Goal: Information Seeking & Learning: Learn about a topic

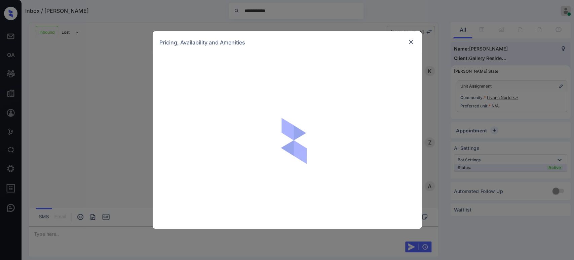
scroll to position [1489, 0]
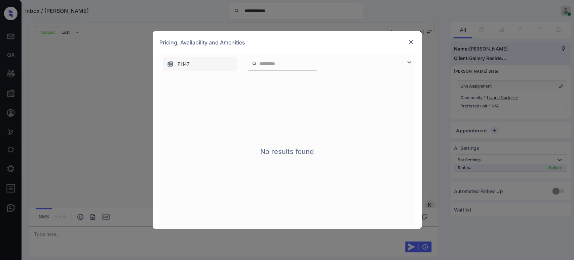
click at [410, 42] on img at bounding box center [411, 42] width 7 height 7
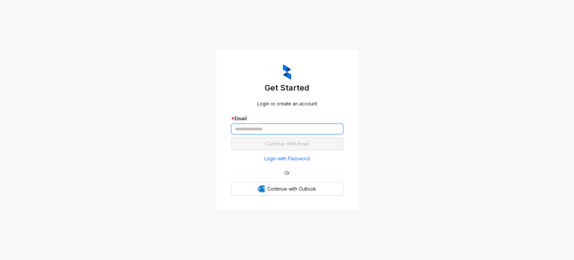
click at [273, 130] on input "text" at bounding box center [287, 128] width 112 height 11
click at [288, 157] on span "Login with Password" at bounding box center [286, 158] width 45 height 7
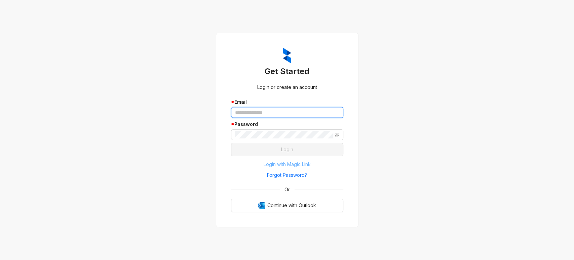
type input "**********"
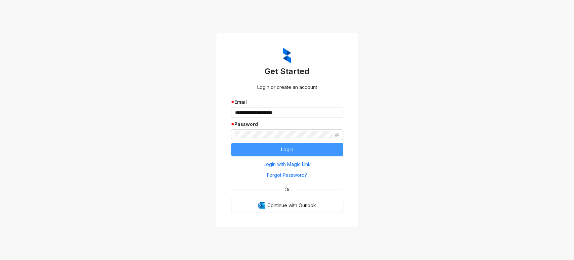
click at [283, 153] on span "Login" at bounding box center [287, 149] width 12 height 7
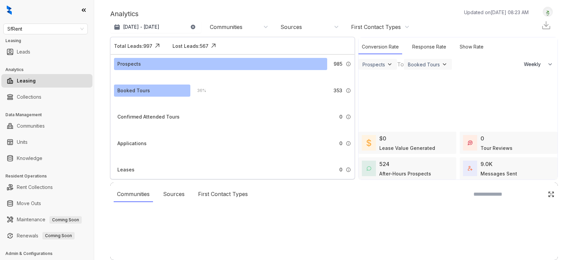
select select "******"
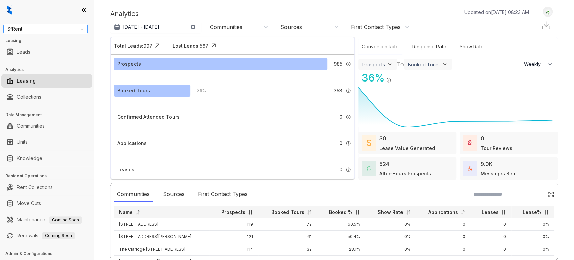
click at [61, 29] on span "SfRent" at bounding box center [45, 29] width 76 height 10
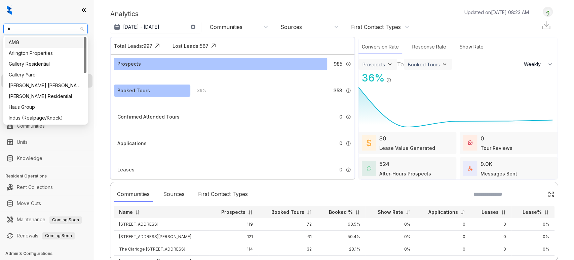
type input "**"
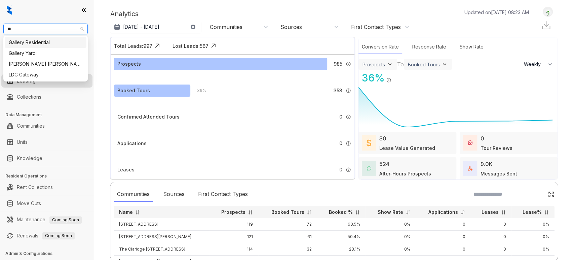
click at [47, 40] on div "Gallery Residential" at bounding box center [46, 42] width 74 height 7
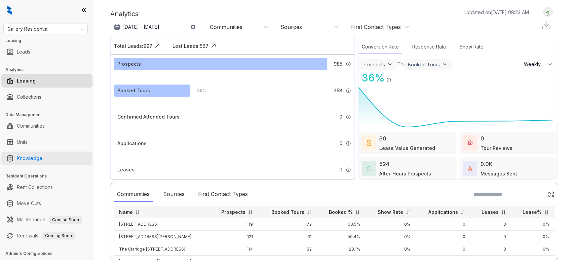
click at [40, 156] on link "Knowledge" at bounding box center [30, 157] width 26 height 13
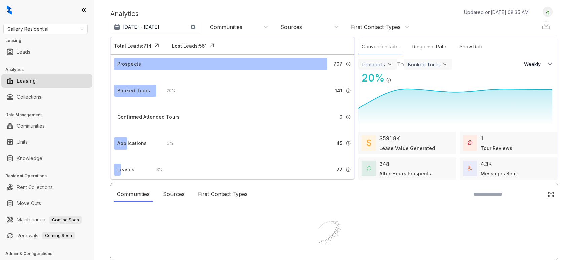
select select "******"
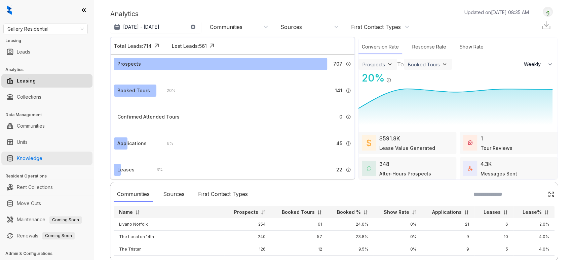
click at [42, 159] on link "Knowledge" at bounding box center [30, 157] width 26 height 13
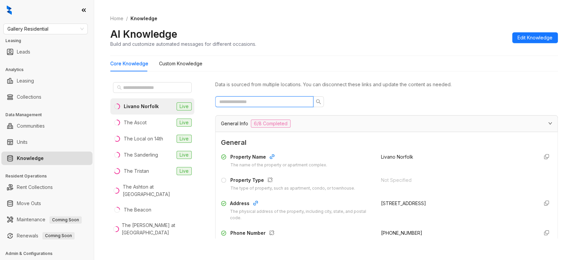
click at [266, 105] on input "text" at bounding box center [261, 101] width 85 height 7
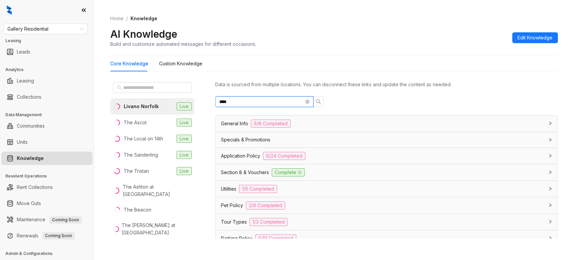
scroll to position [19, 0]
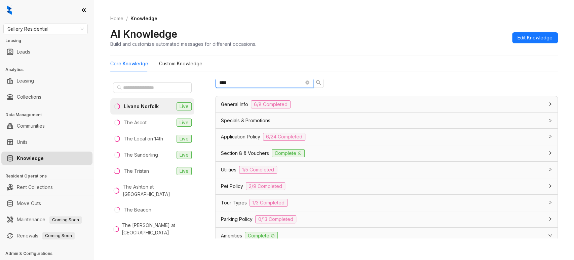
type input "****"
click at [231, 169] on span "Utilities" at bounding box center [228, 169] width 15 height 7
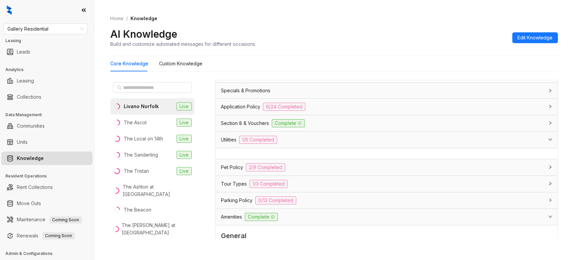
scroll to position [50, 0]
click at [230, 134] on div "Utilities 1/5 Completed" at bounding box center [382, 138] width 323 height 8
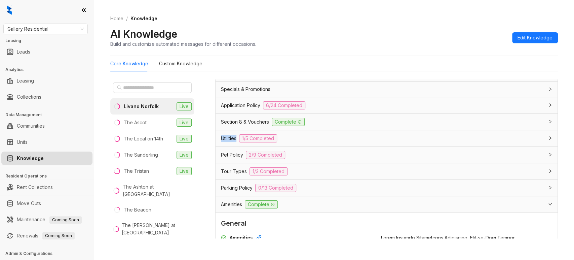
click at [230, 134] on div "Utilities 1/5 Completed" at bounding box center [382, 138] width 323 height 8
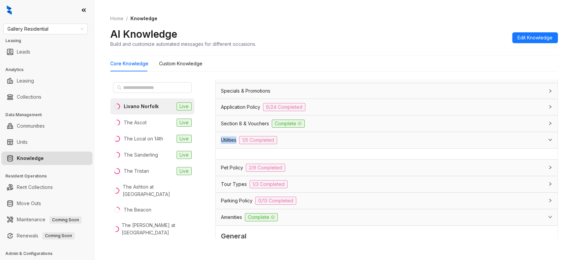
scroll to position [48, 0]
click at [240, 110] on span "Application Policy" at bounding box center [240, 107] width 39 height 7
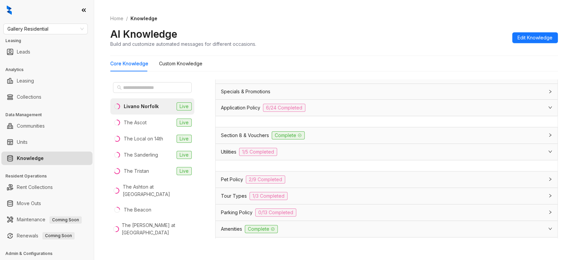
scroll to position [0, 0]
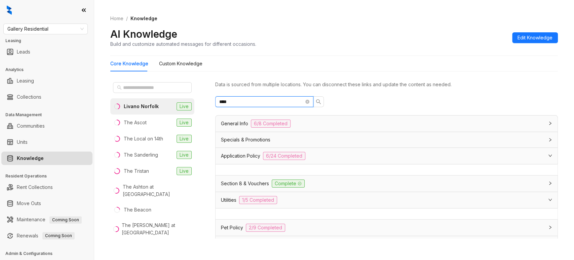
click at [264, 102] on input "****" at bounding box center [261, 101] width 85 height 7
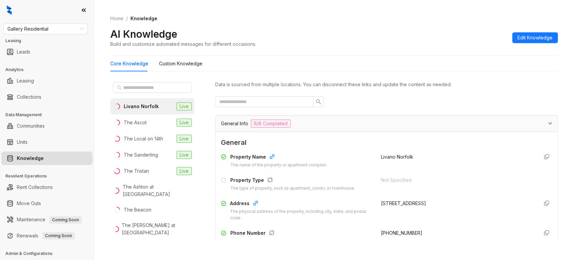
click at [239, 129] on div "General Info 6/8 Completed" at bounding box center [387, 123] width 342 height 16
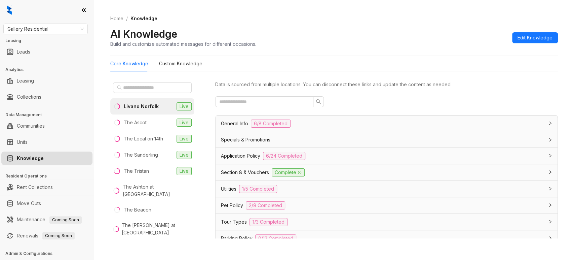
click at [246, 155] on span "Application Policy" at bounding box center [240, 155] width 39 height 7
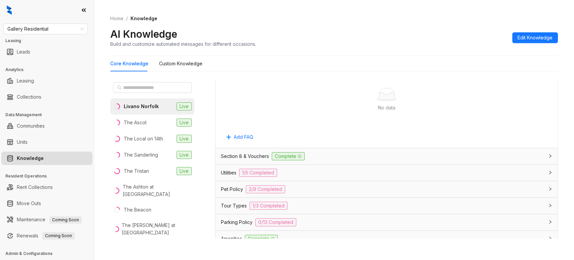
scroll to position [935, 0]
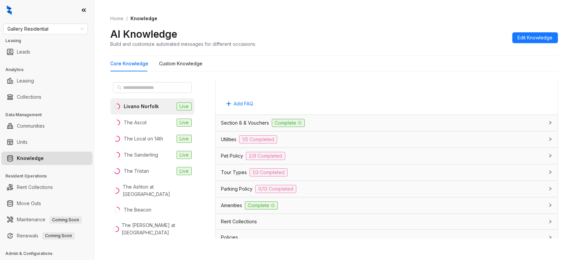
click at [309, 135] on div "Utilities 1/5 Completed" at bounding box center [382, 139] width 323 height 8
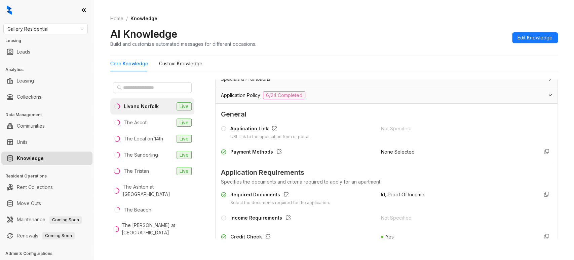
scroll to position [0, 0]
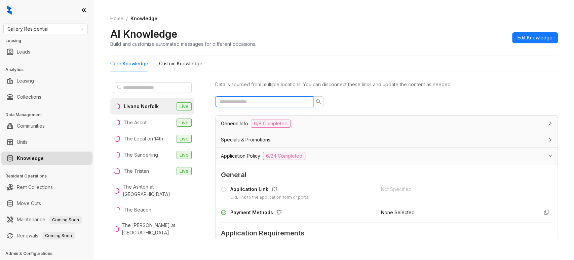
click at [255, 98] on input "text" at bounding box center [261, 101] width 85 height 7
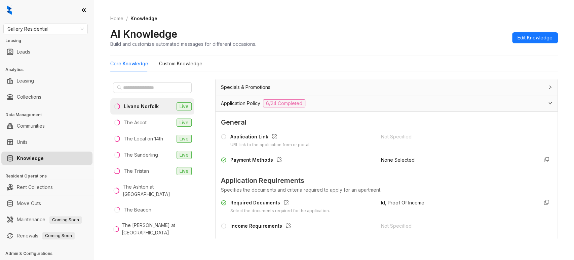
scroll to position [49, 0]
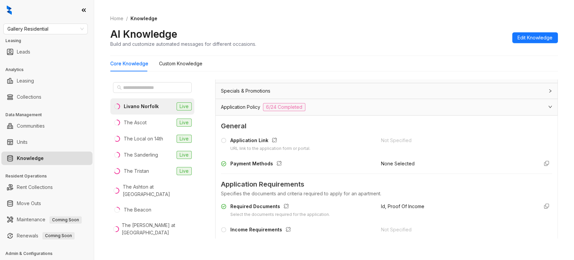
click at [243, 107] on span "Application Policy" at bounding box center [240, 106] width 39 height 7
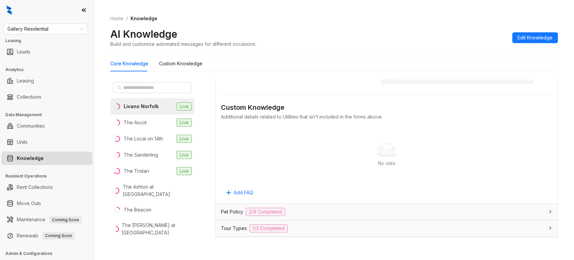
scroll to position [351, 0]
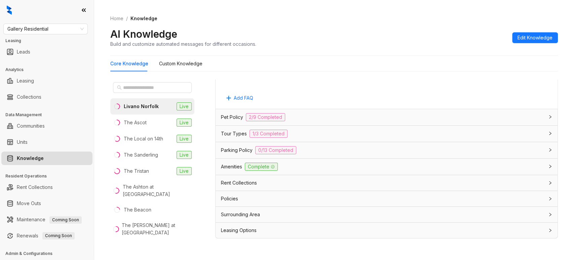
click at [239, 118] on span "Pet Policy" at bounding box center [232, 116] width 22 height 7
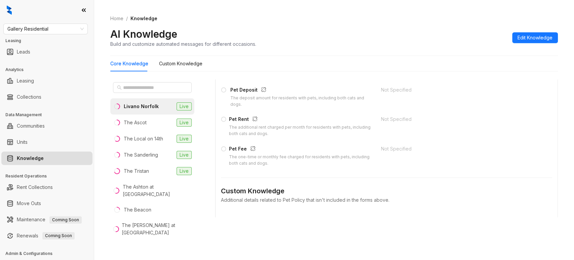
scroll to position [506, 0]
